Goal: Task Accomplishment & Management: Manage account settings

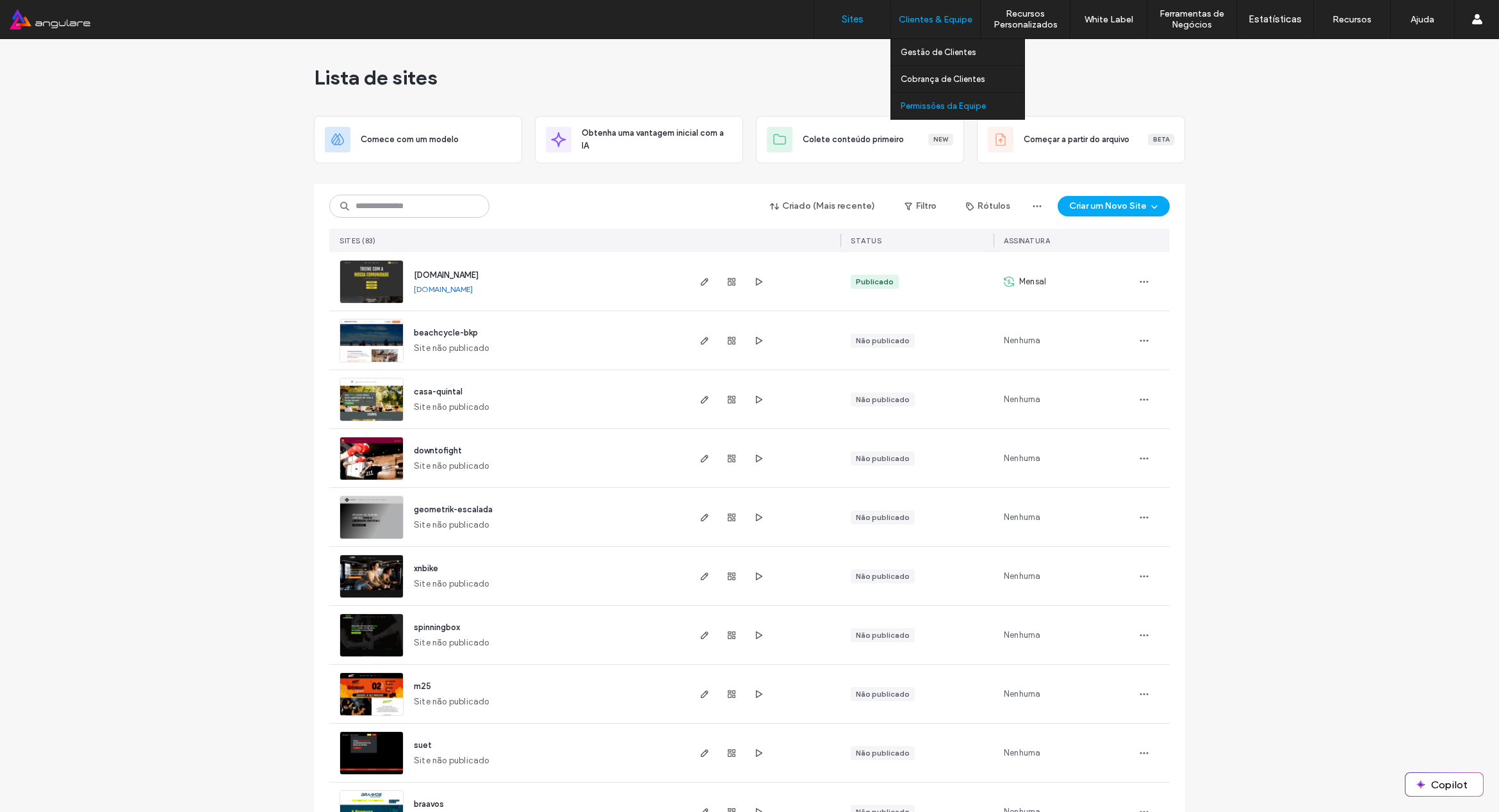
click at [954, 107] on label "Permissões da Equipe" at bounding box center [943, 106] width 85 height 10
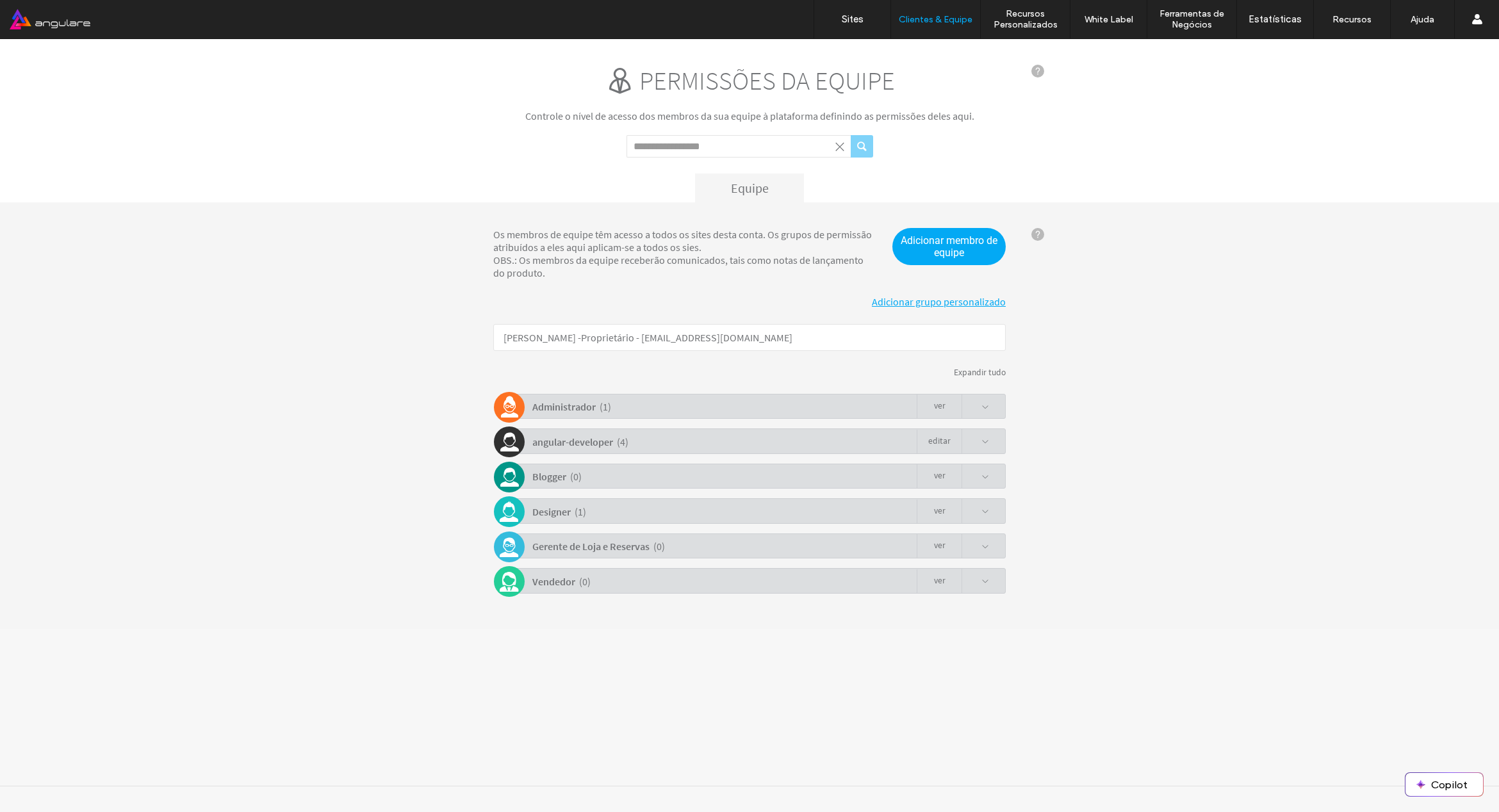
click at [810, 445] on div "angular-developer ( 4 ) Editar" at bounding box center [753, 440] width 506 height 25
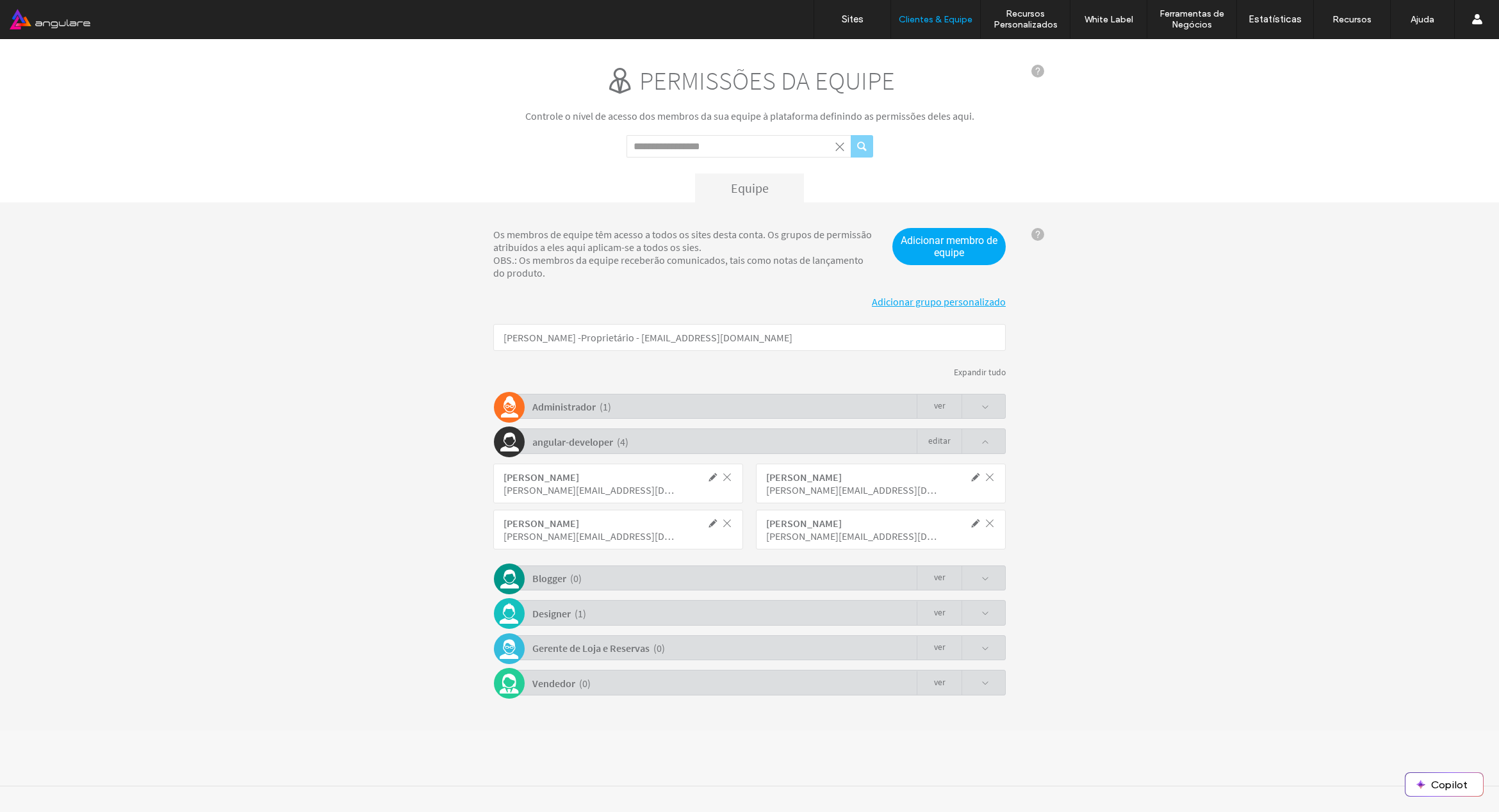
click at [990, 521] on span at bounding box center [990, 523] width 12 height 12
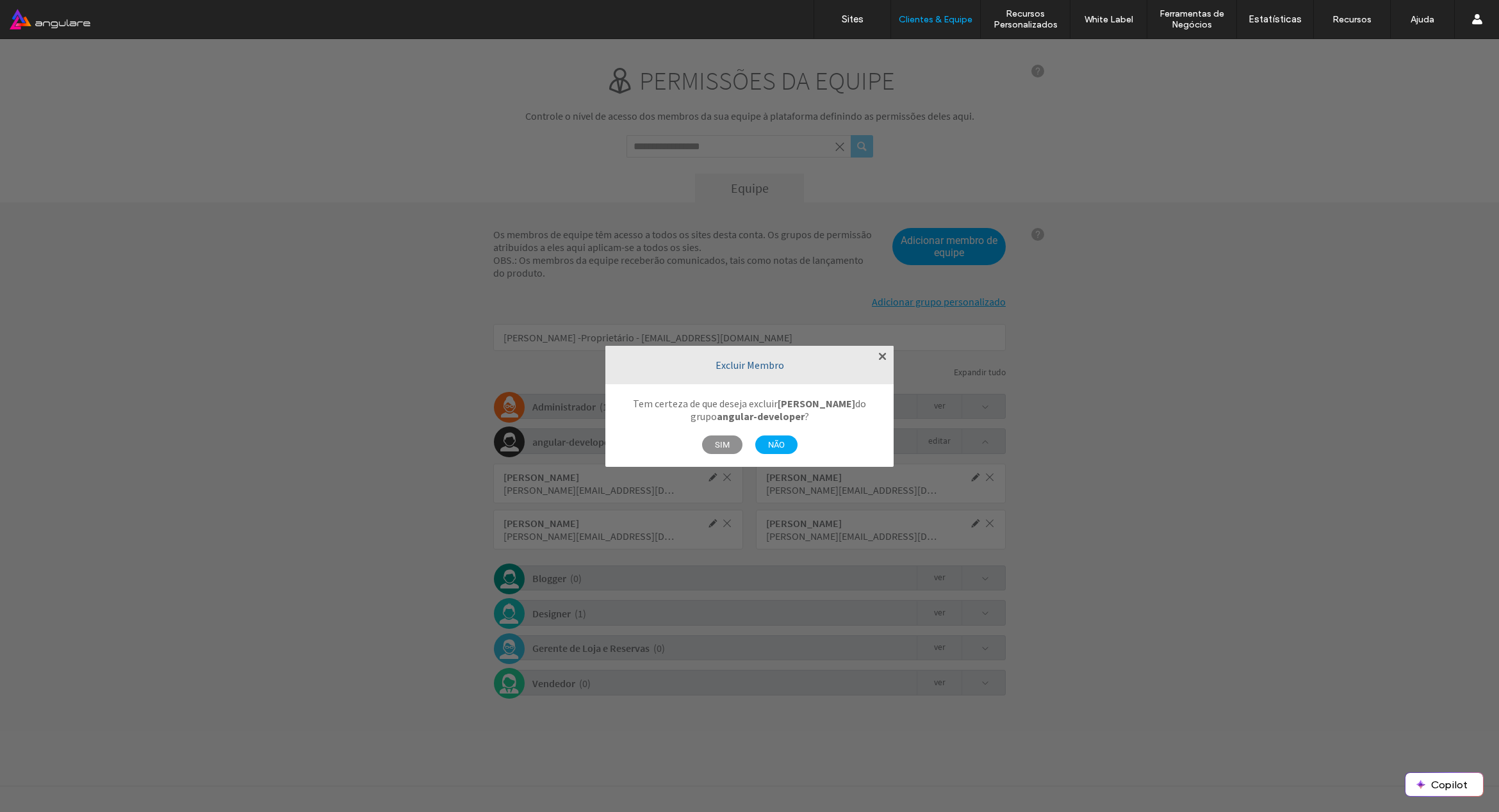
click at [720, 444] on span "SIM" at bounding box center [722, 444] width 41 height 19
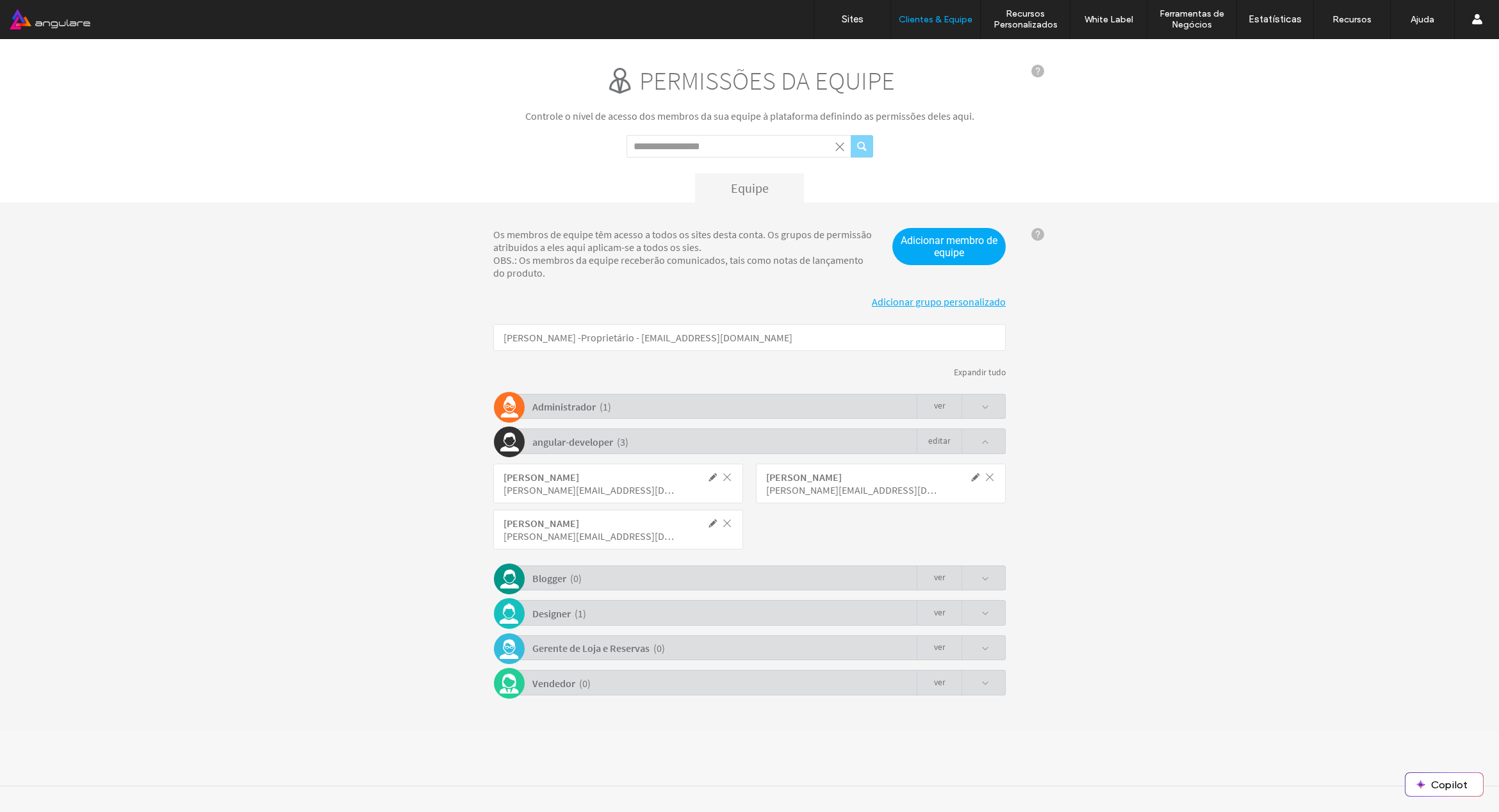
click at [581, 409] on b "Administrador" at bounding box center [564, 406] width 63 height 13
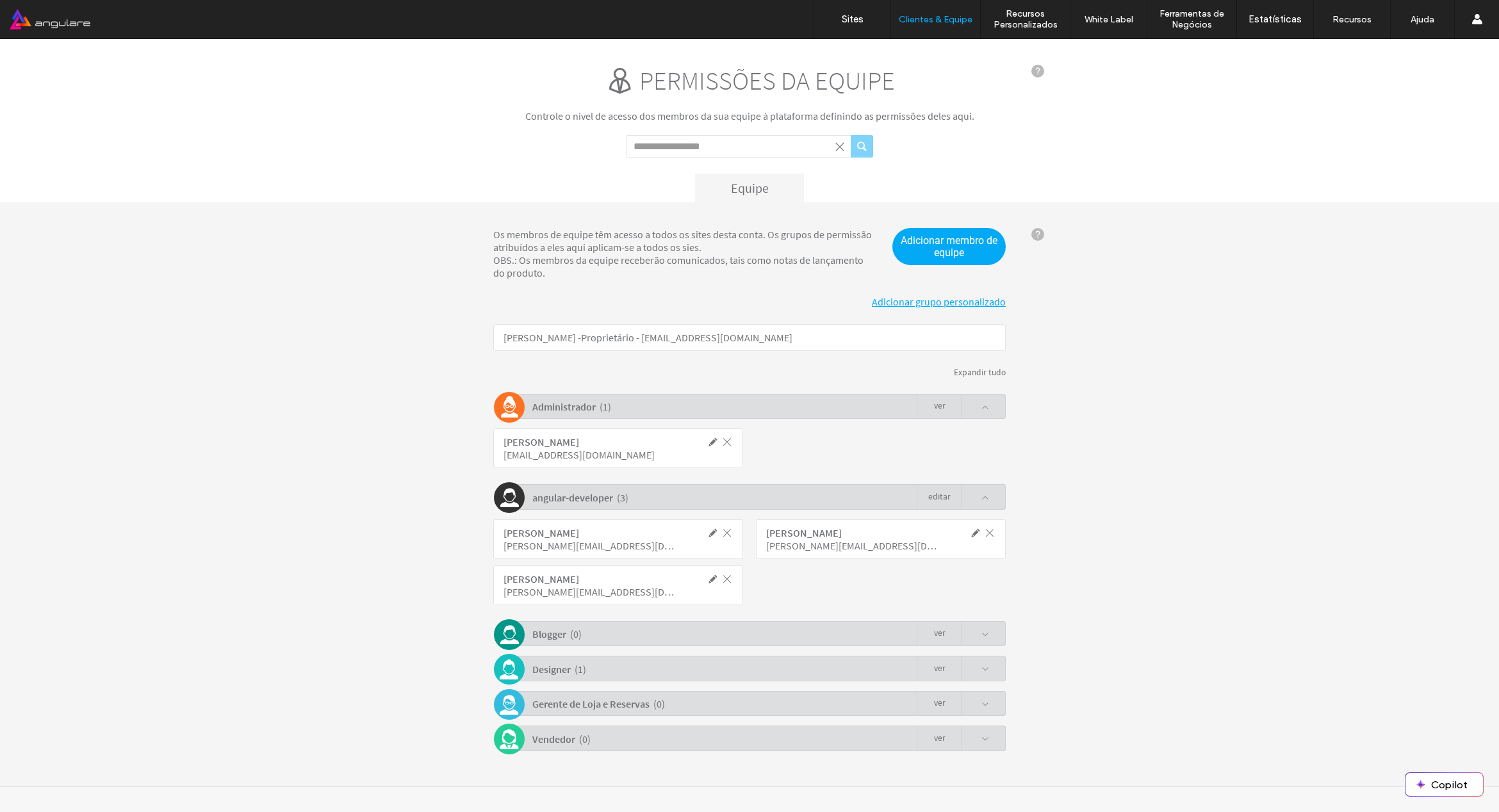
scroll to position [1, 0]
click at [553, 670] on b "Designer" at bounding box center [552, 668] width 39 height 13
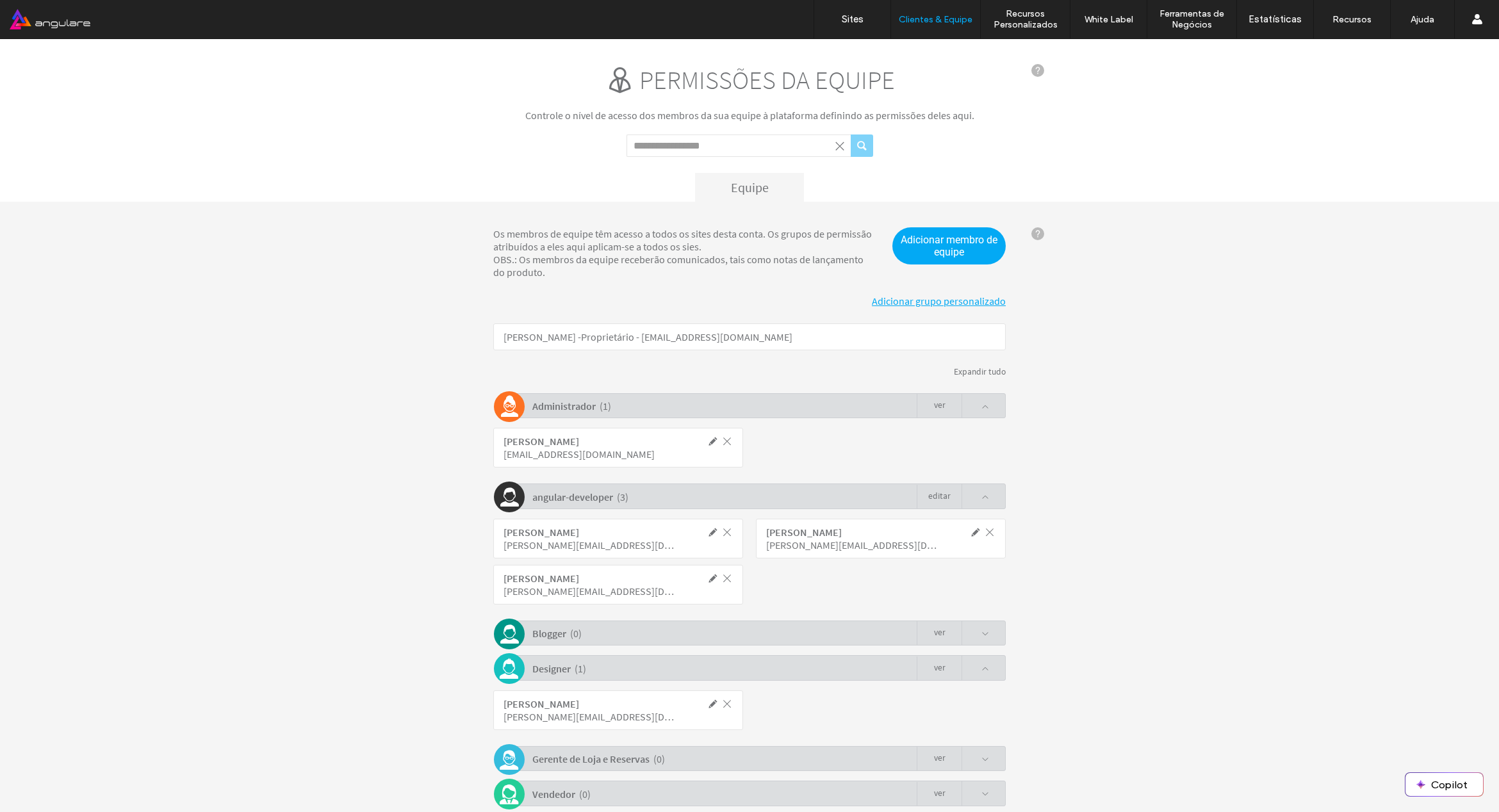
scroll to position [57, 0]
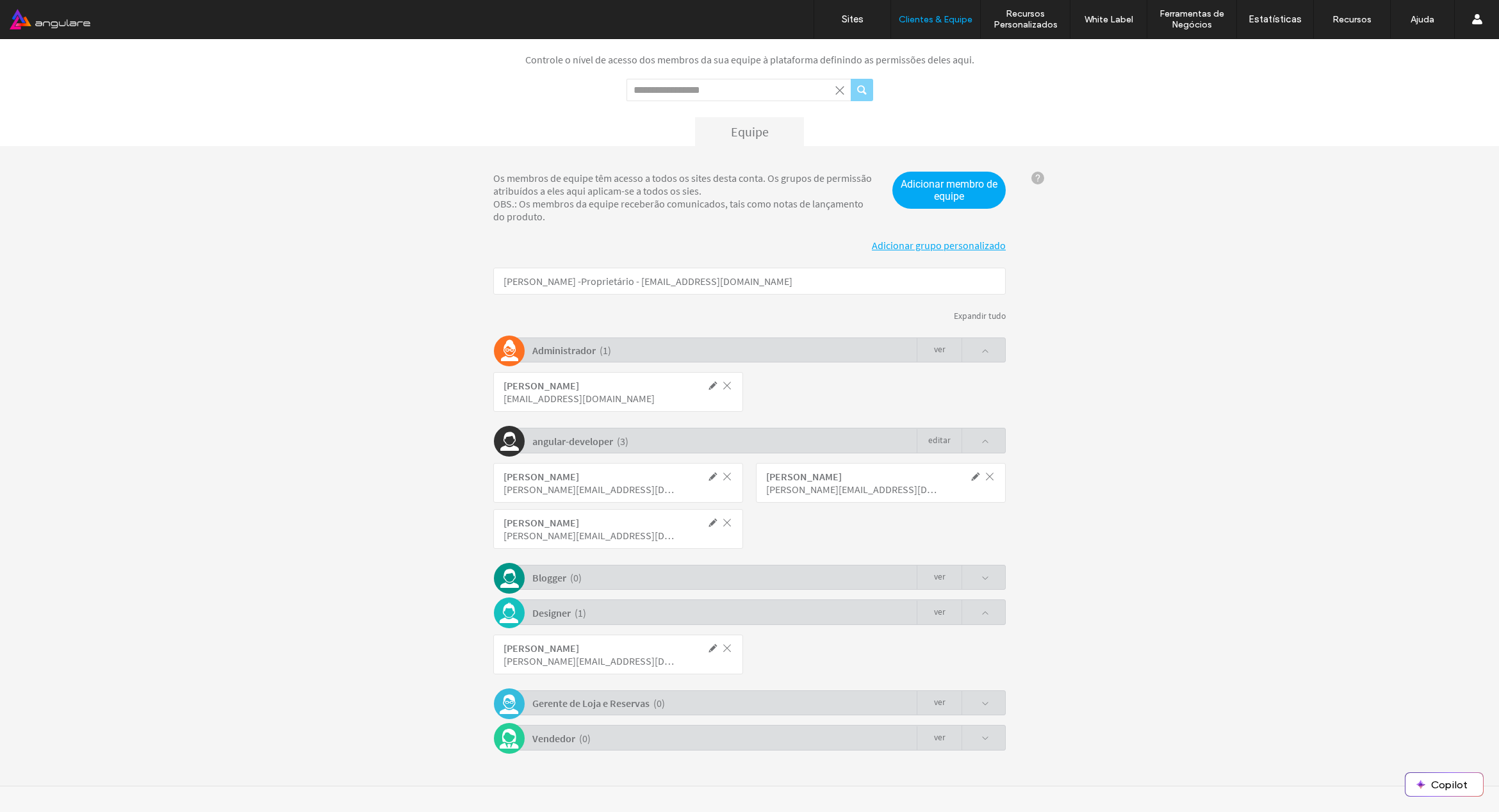
click at [722, 651] on span at bounding box center [727, 648] width 12 height 12
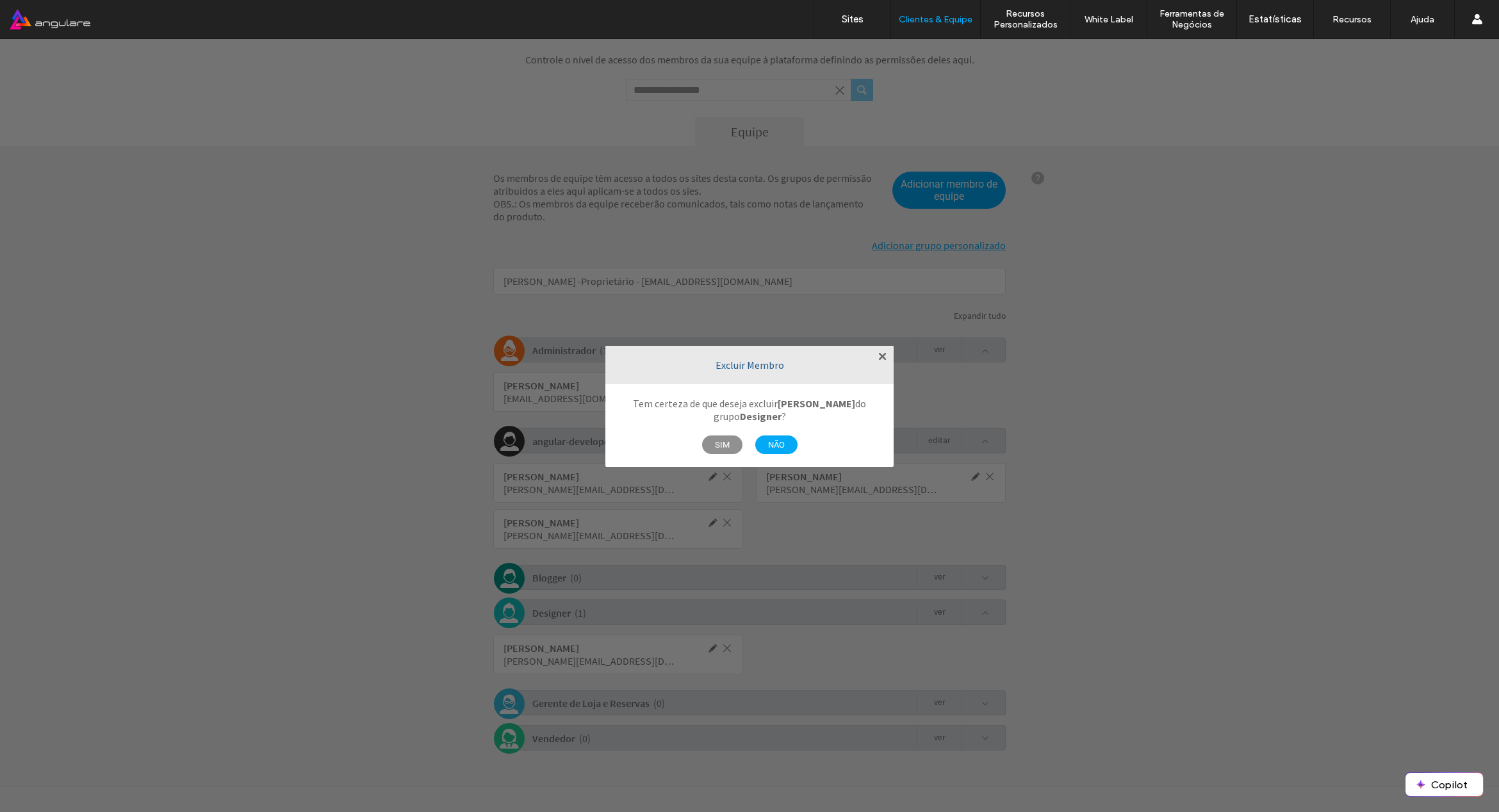
click at [716, 443] on span "SIM" at bounding box center [722, 444] width 41 height 19
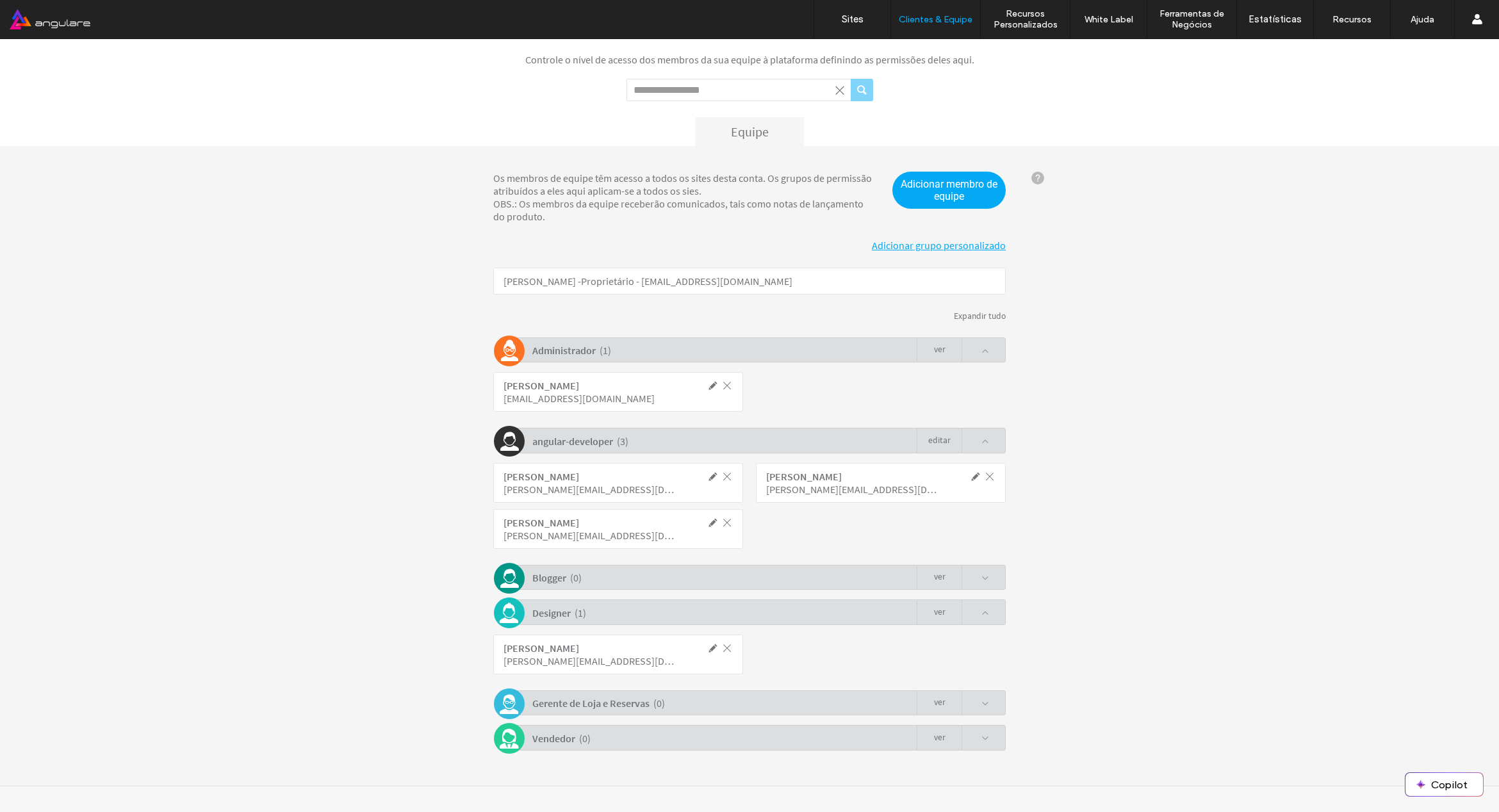
scroll to position [44, 0]
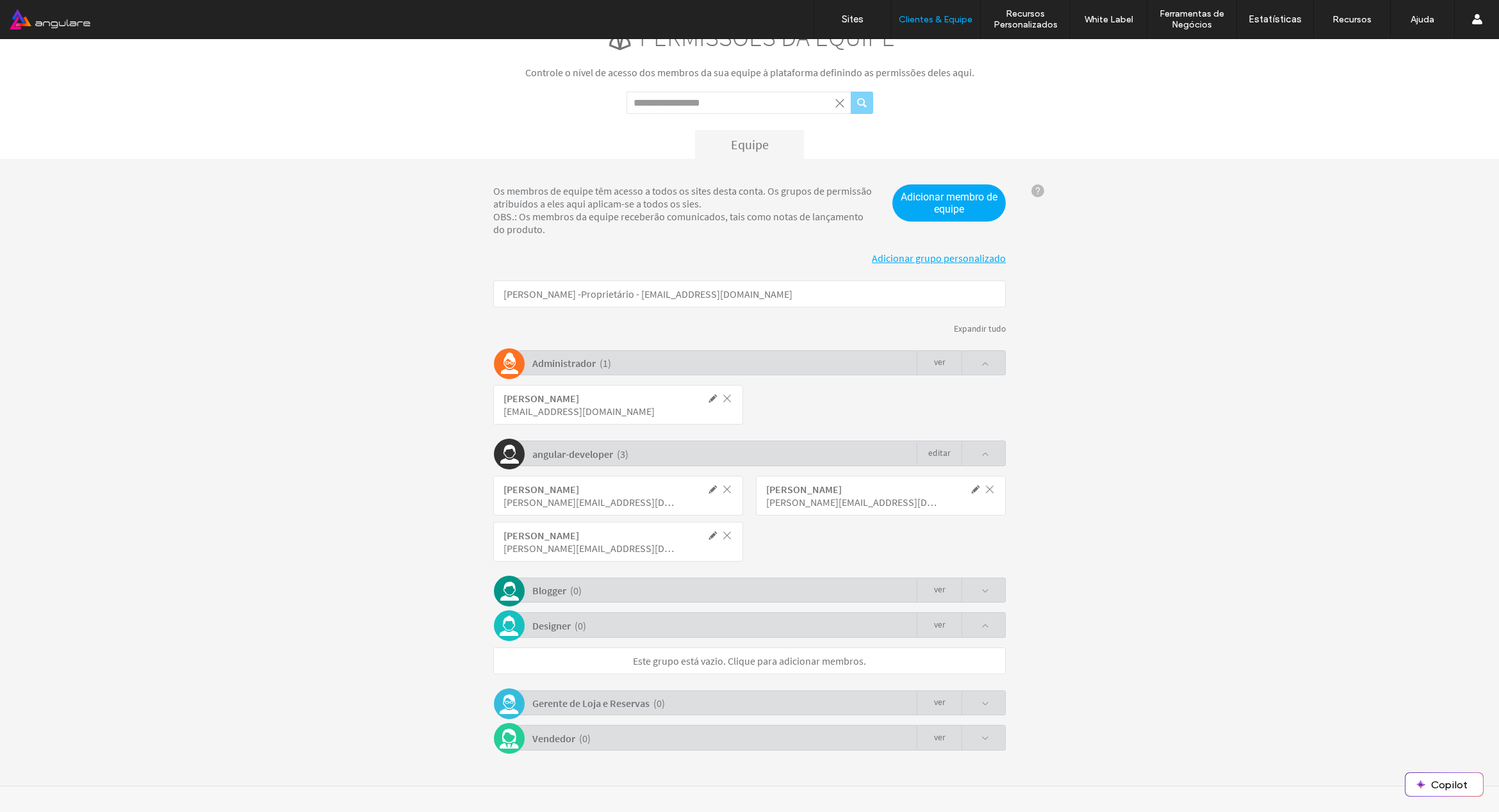
drag, startPoint x: 1108, startPoint y: 424, endPoint x: 1115, endPoint y: 421, distance: 7.6
click at [1109, 424] on div "Os membros de equipe têm acesso a todos os sites desta conta. Os grupos de perm…" at bounding box center [749, 472] width 1499 height 627
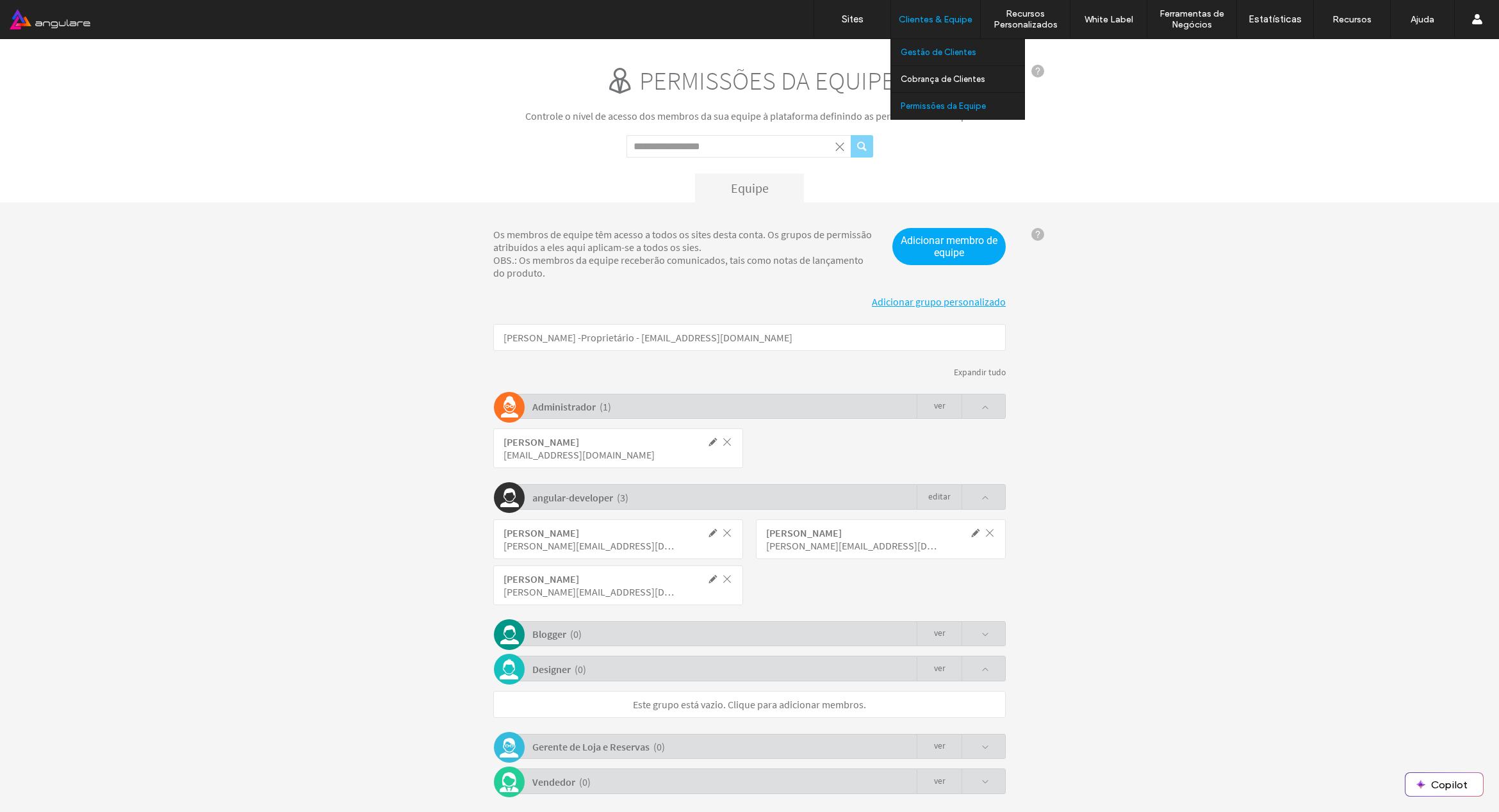
click at [942, 50] on label "Gestão de Clientes" at bounding box center [938, 53] width 75 height 10
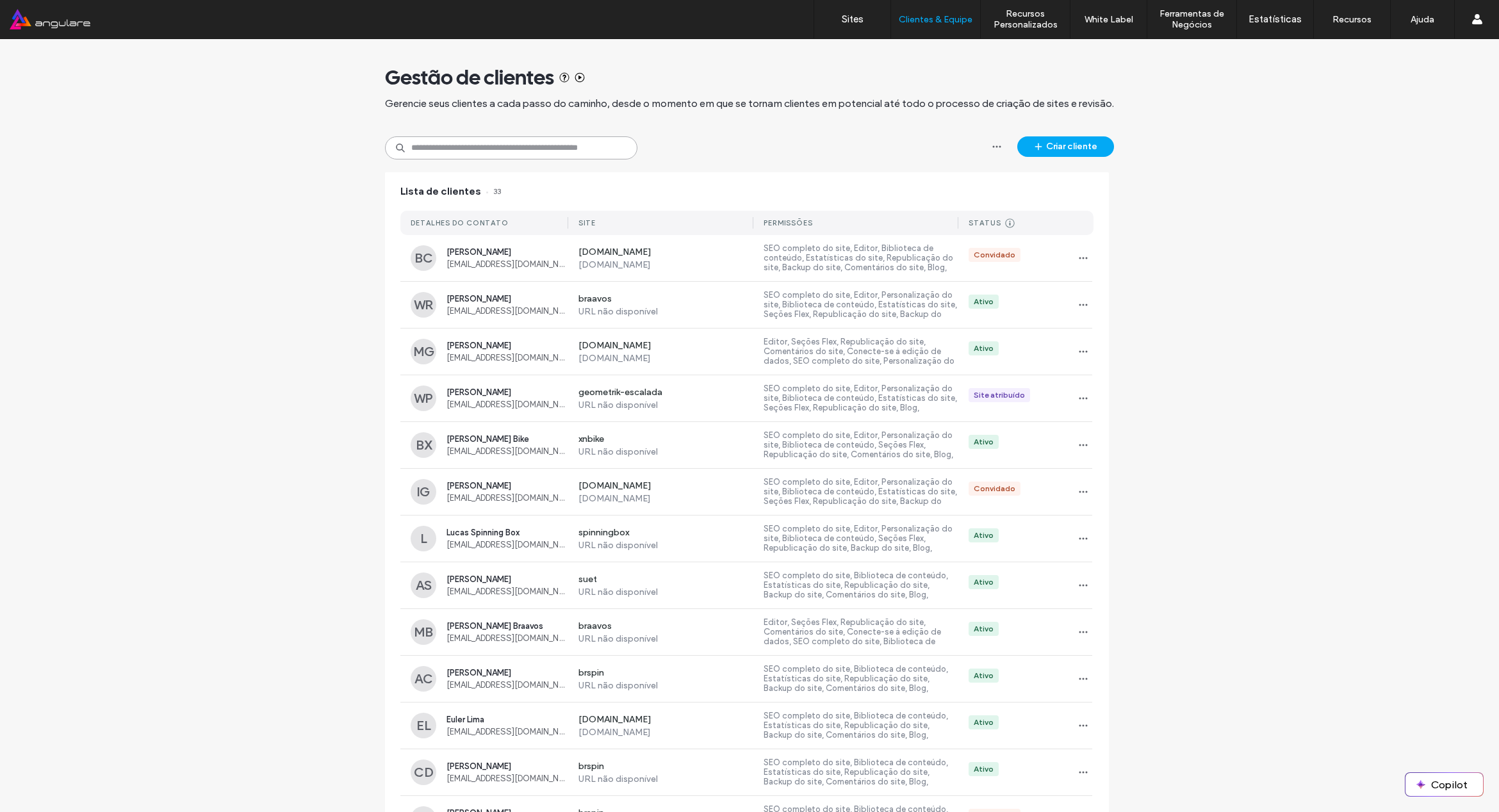
click at [468, 148] on input at bounding box center [511, 148] width 252 height 23
type input "*******"
type input "*****"
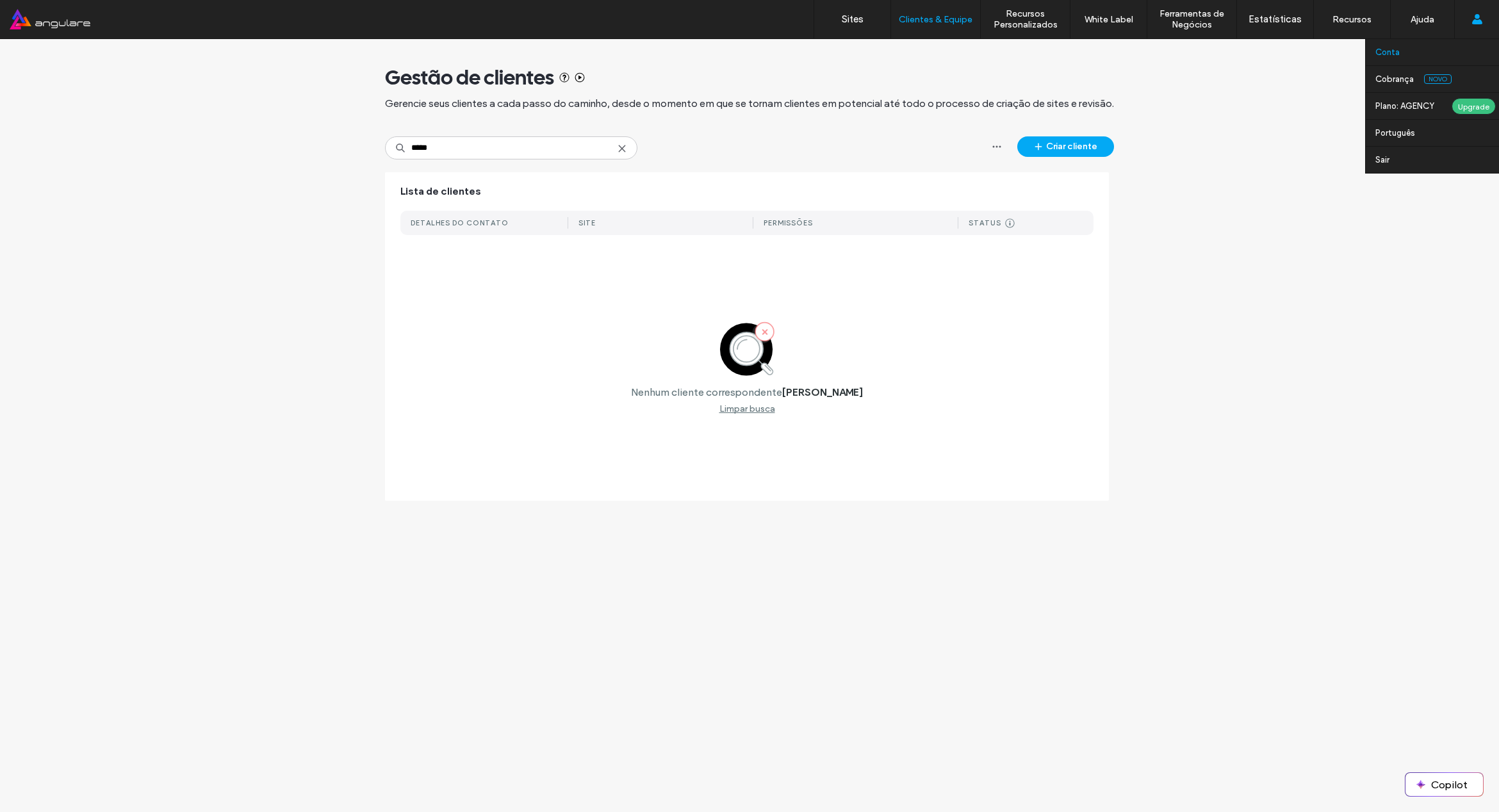
click at [1392, 55] on label "Conta" at bounding box center [1387, 53] width 25 height 10
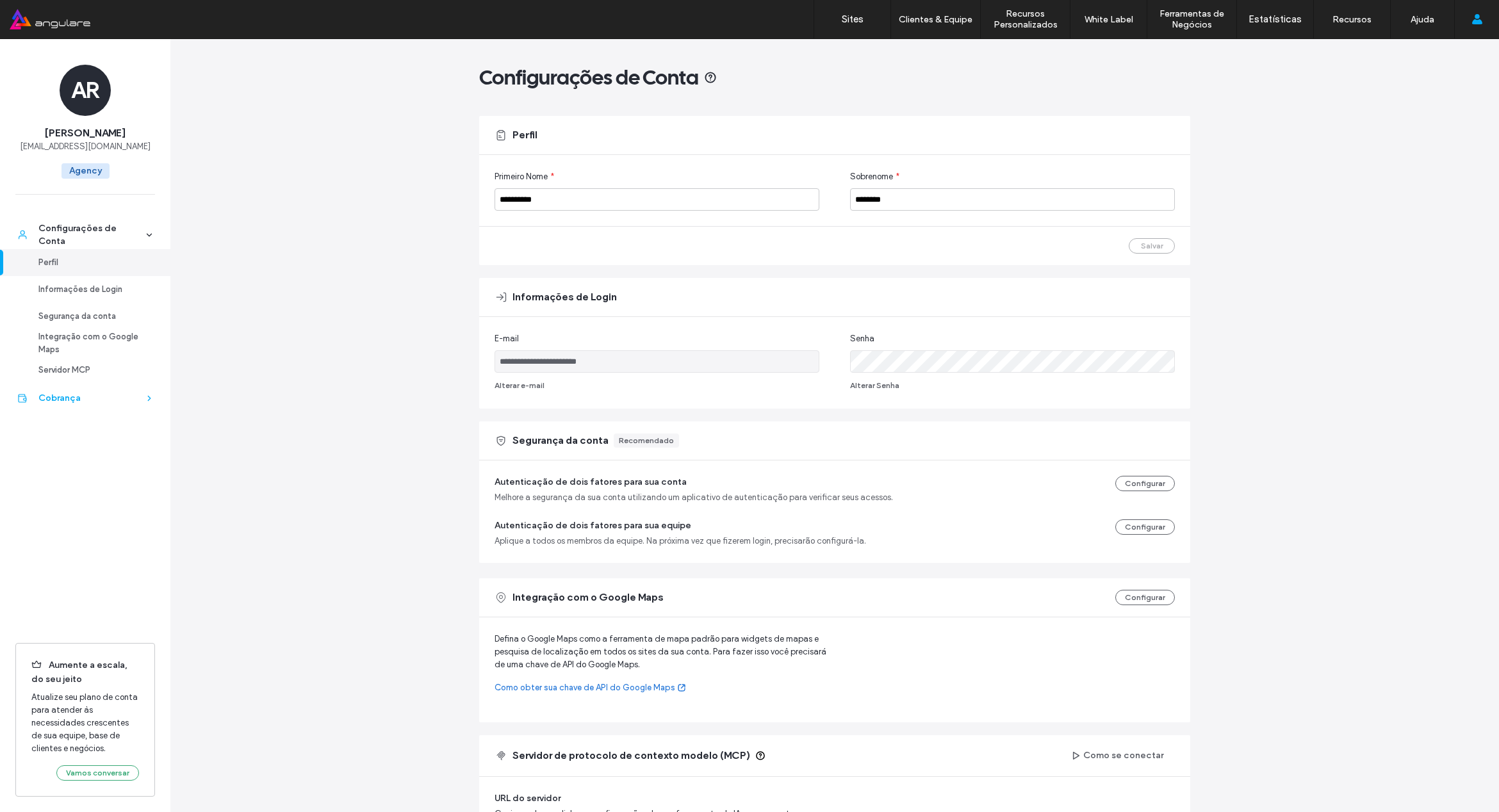
click at [66, 402] on div "Cobrança" at bounding box center [91, 398] width 105 height 13
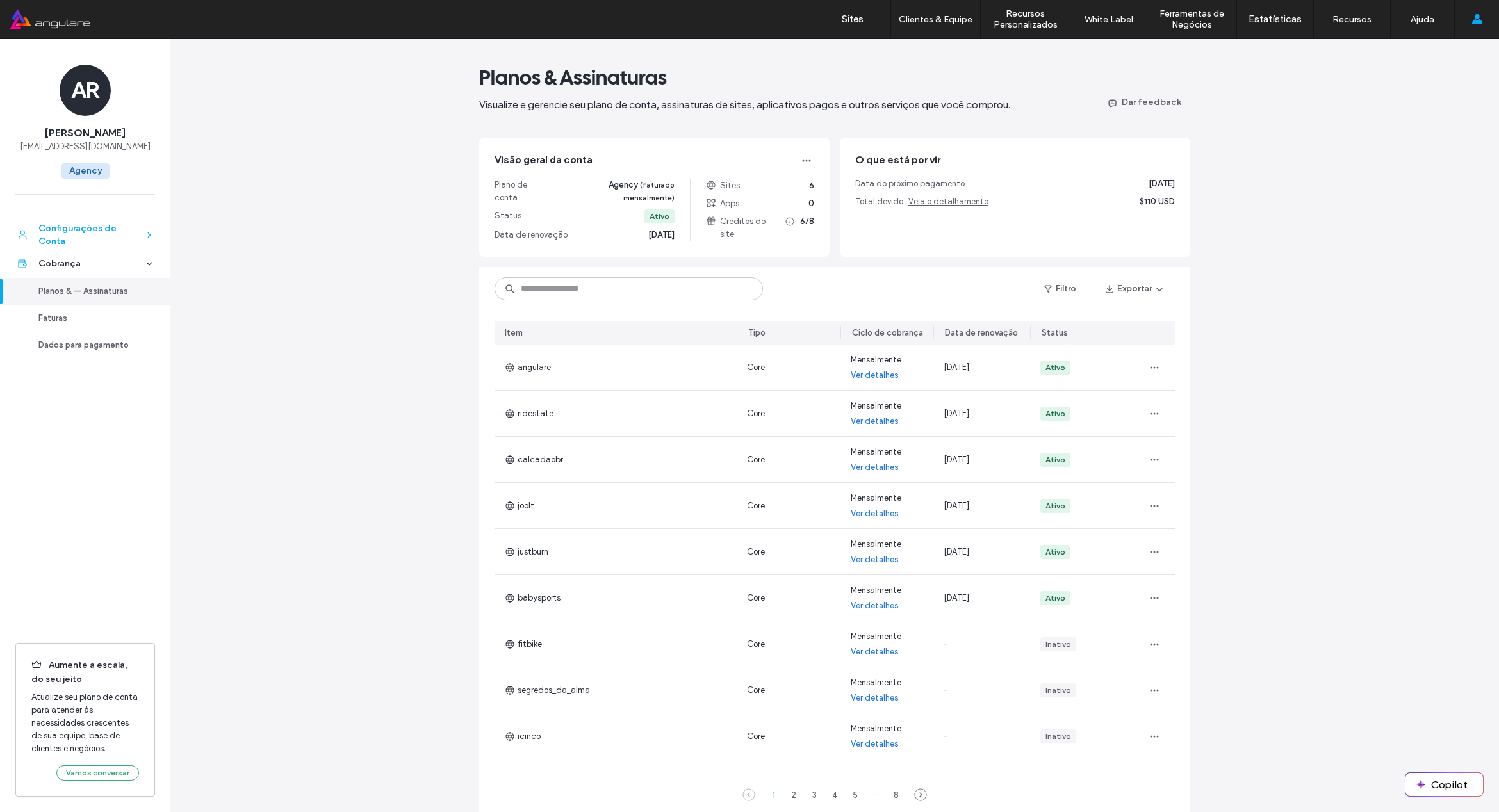
click at [83, 238] on div "Configurações de Conta" at bounding box center [91, 235] width 105 height 26
